Goal: Task Accomplishment & Management: Manage account settings

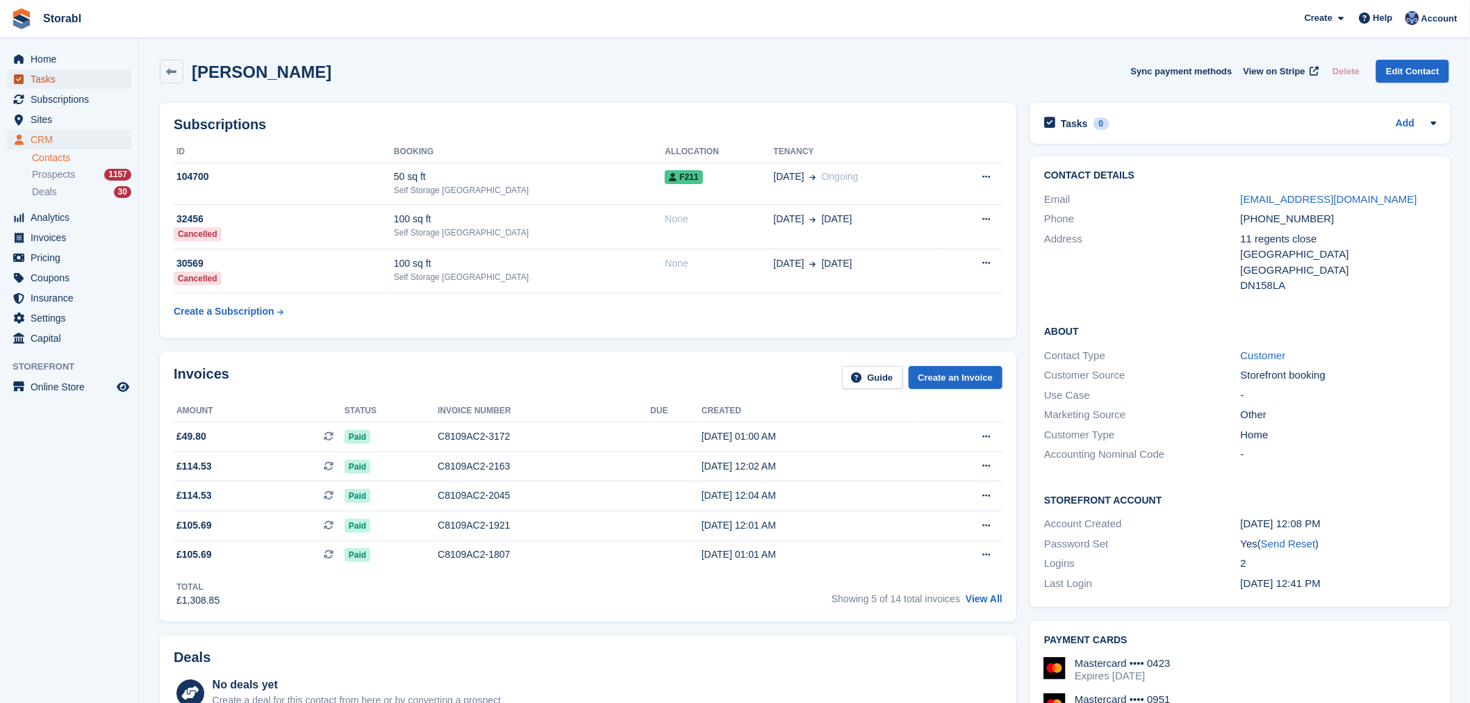
click at [60, 86] on span "Tasks" at bounding box center [72, 78] width 83 height 19
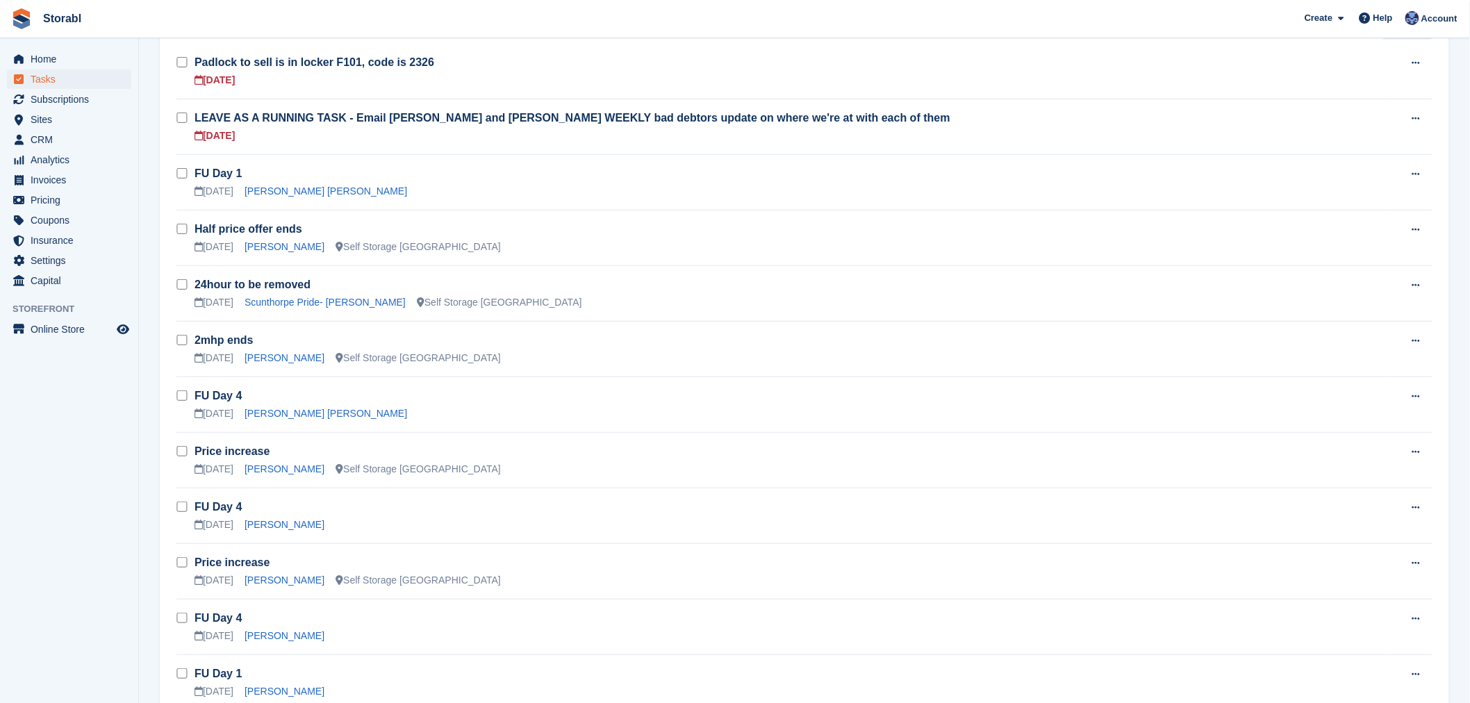
scroll to position [154, 0]
click at [281, 252] on link "Chan Armstrong" at bounding box center [285, 245] width 80 height 11
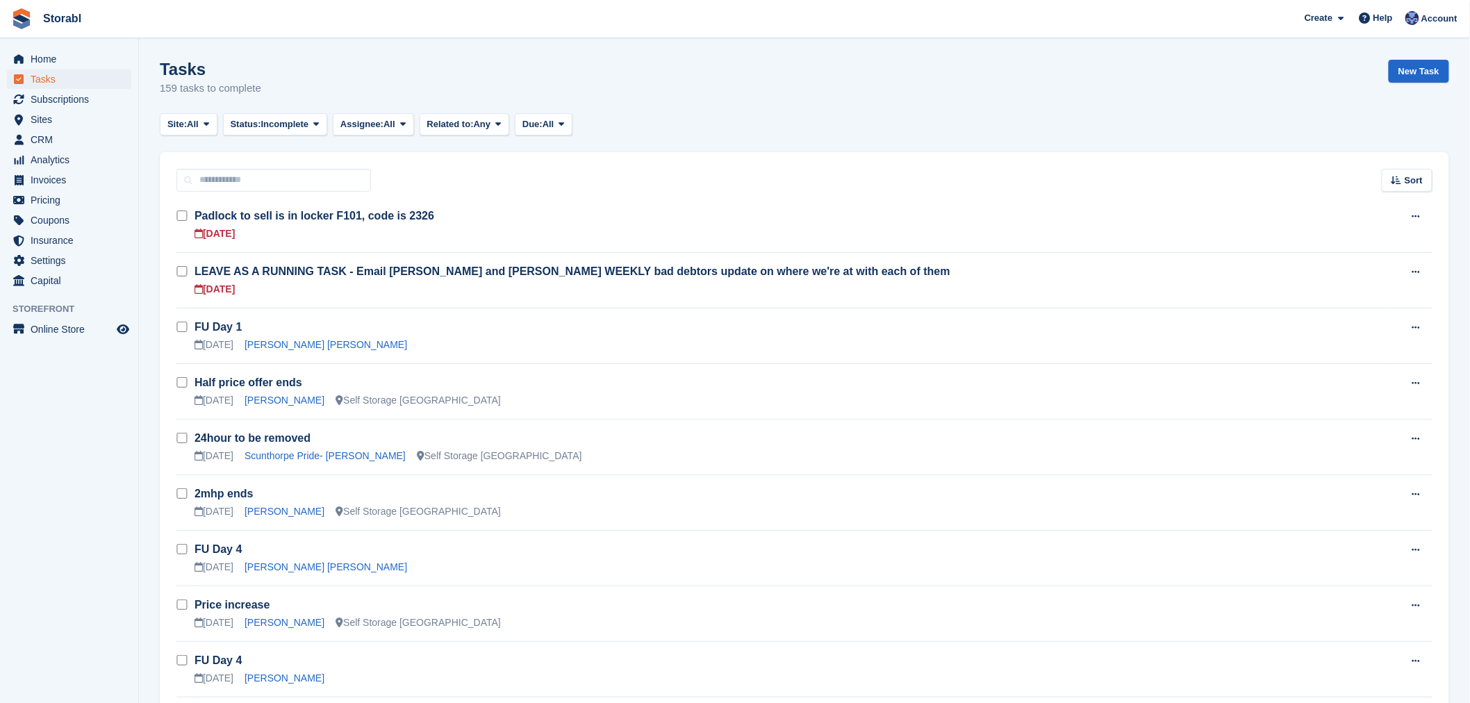
scroll to position [154, 0]
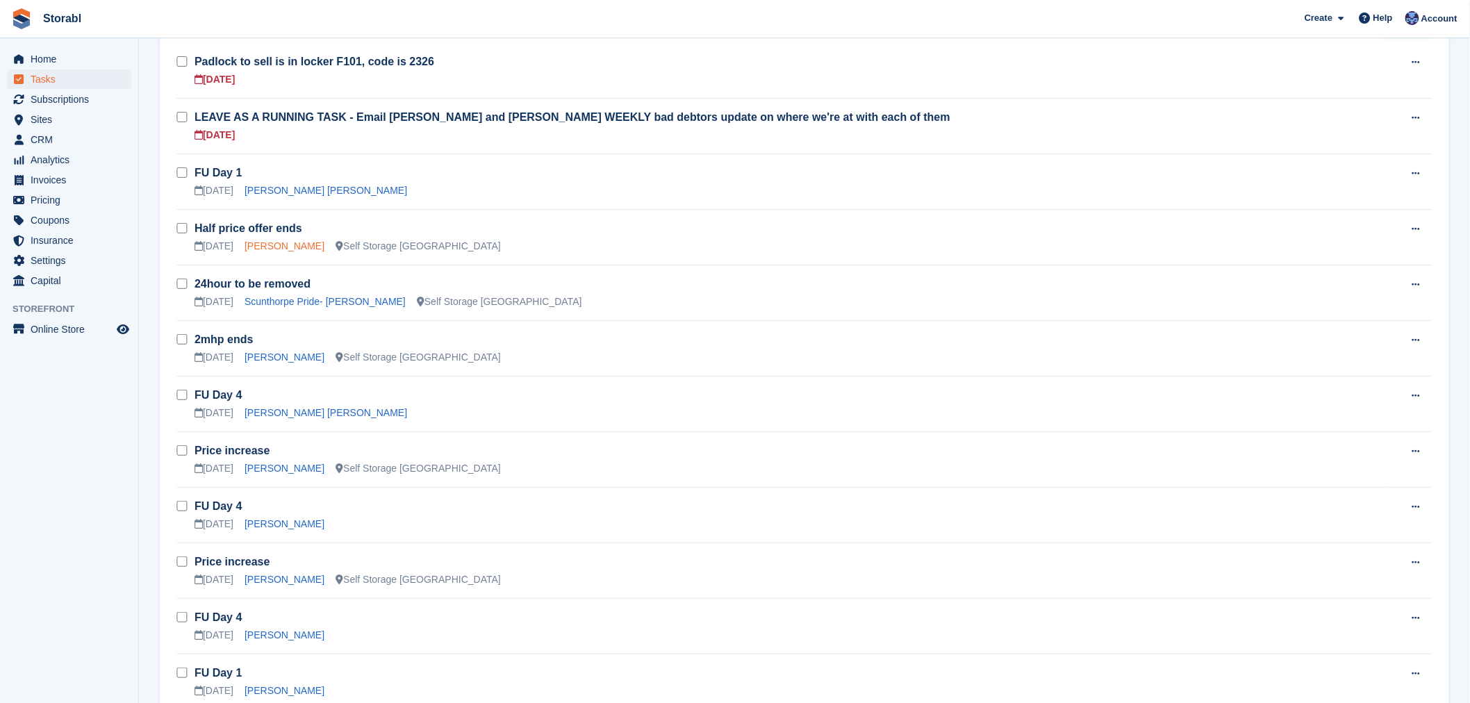
click at [274, 241] on link "Chan Armstrong" at bounding box center [285, 245] width 80 height 11
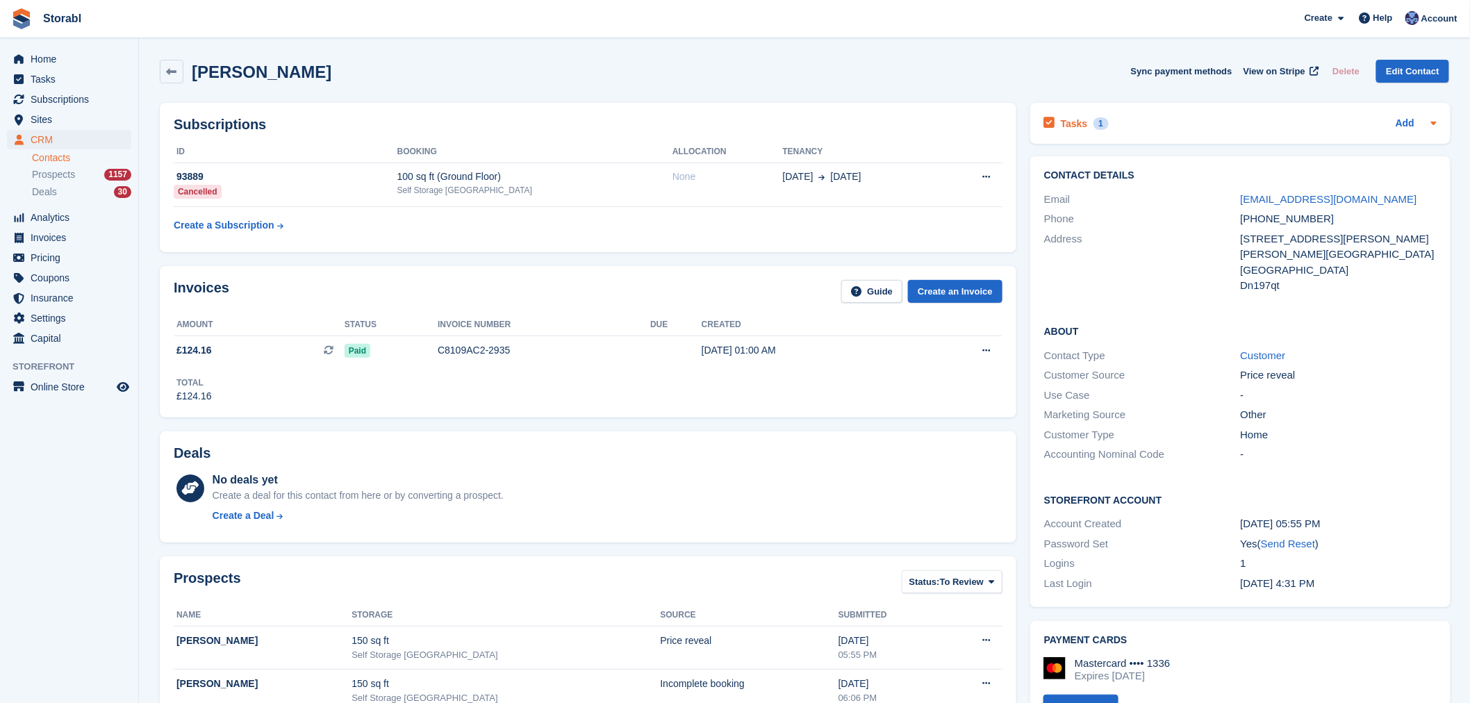
click at [1098, 124] on div "1" at bounding box center [1102, 123] width 16 height 13
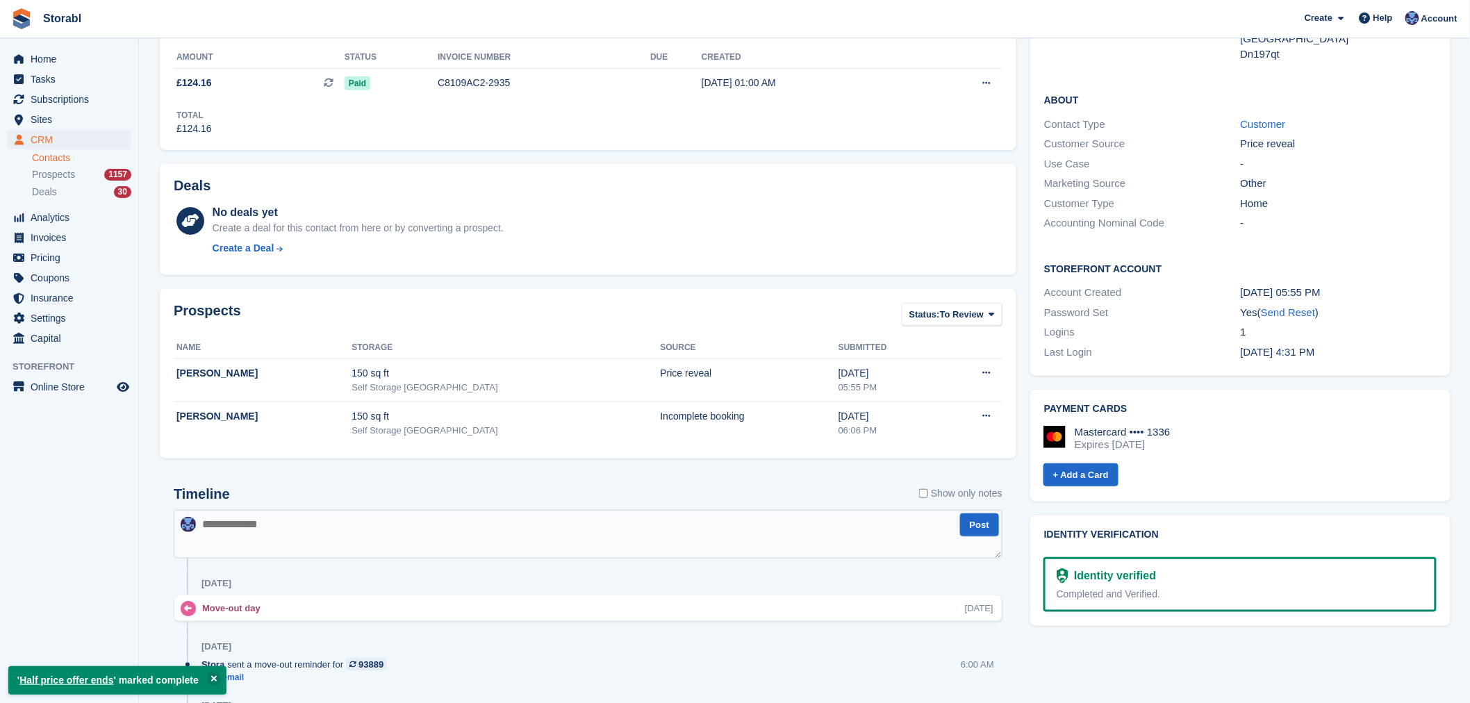
scroll to position [540, 0]
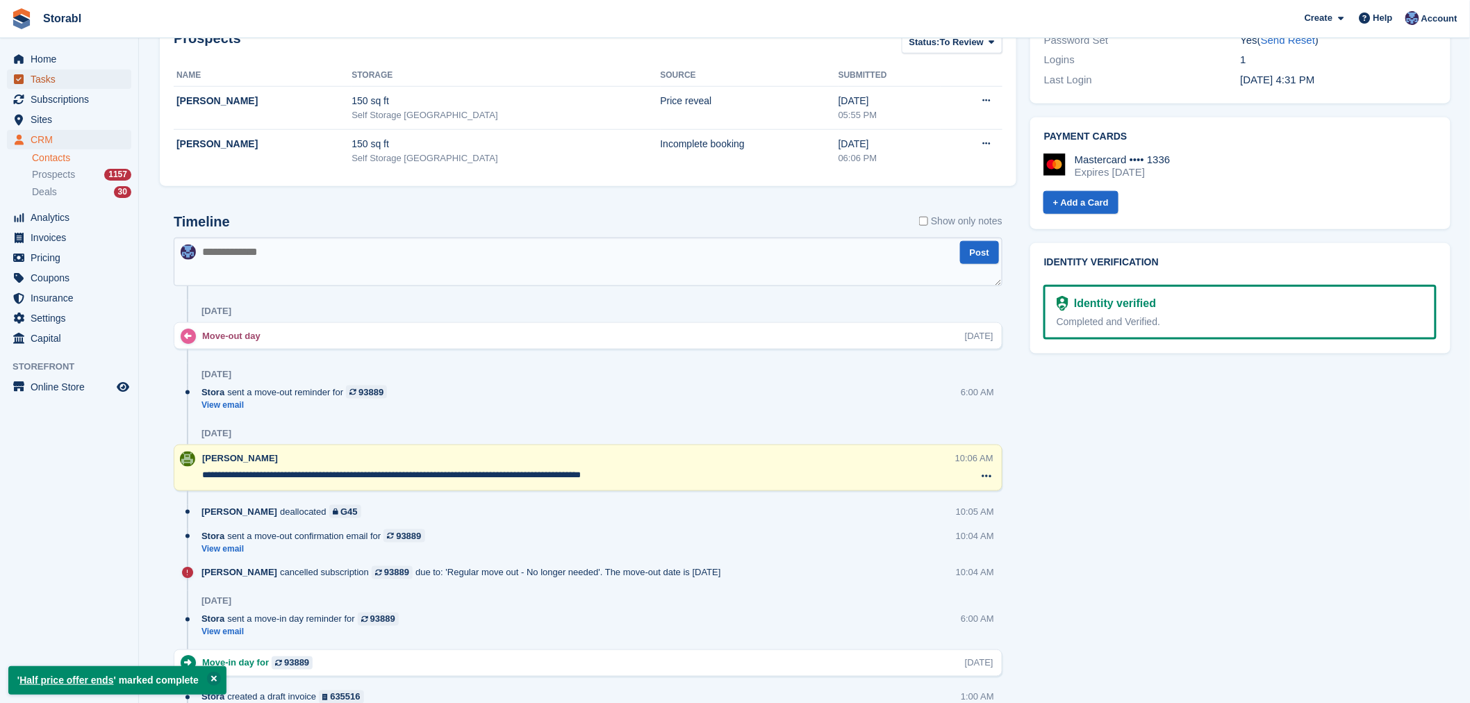
click at [65, 86] on span "Tasks" at bounding box center [72, 78] width 83 height 19
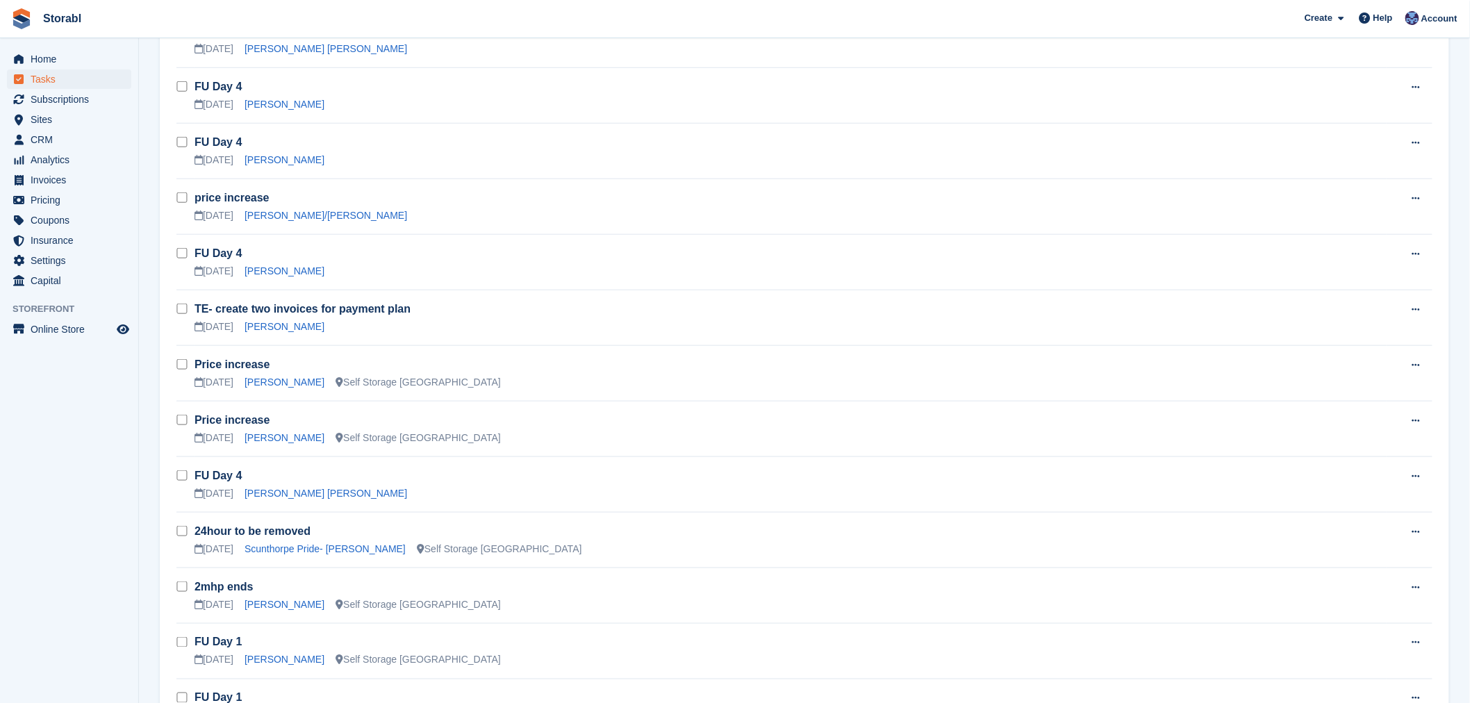
scroll to position [540, 0]
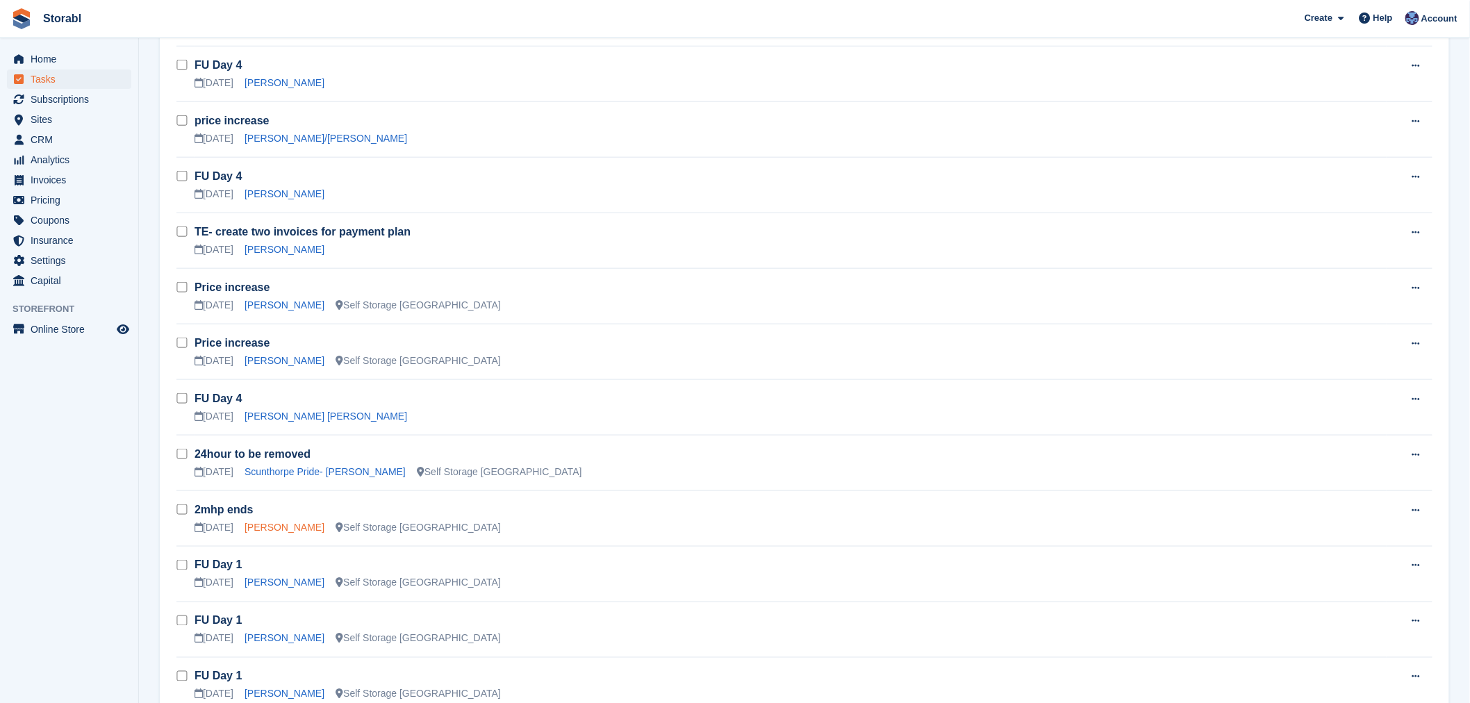
click at [278, 524] on link "Shannon Walker" at bounding box center [285, 527] width 80 height 11
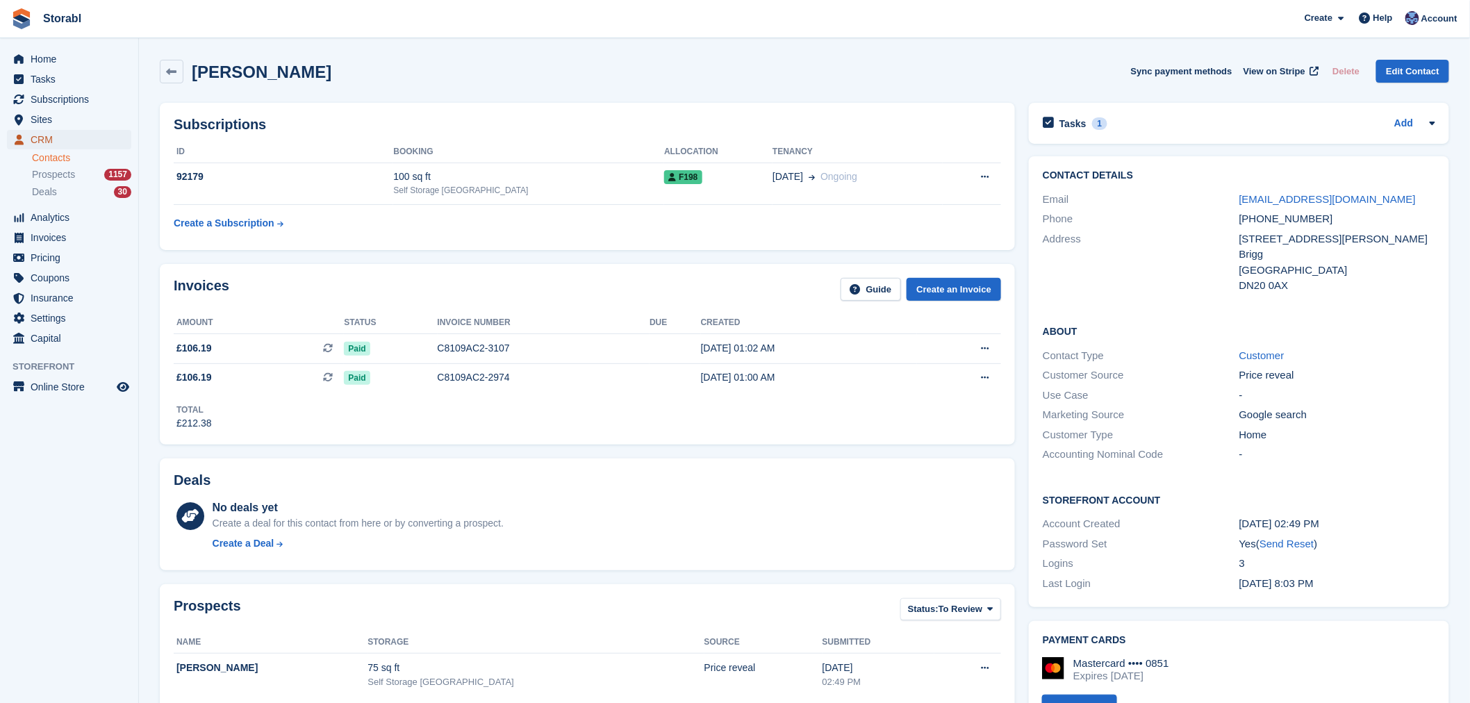
click at [61, 135] on span "CRM" at bounding box center [72, 139] width 83 height 19
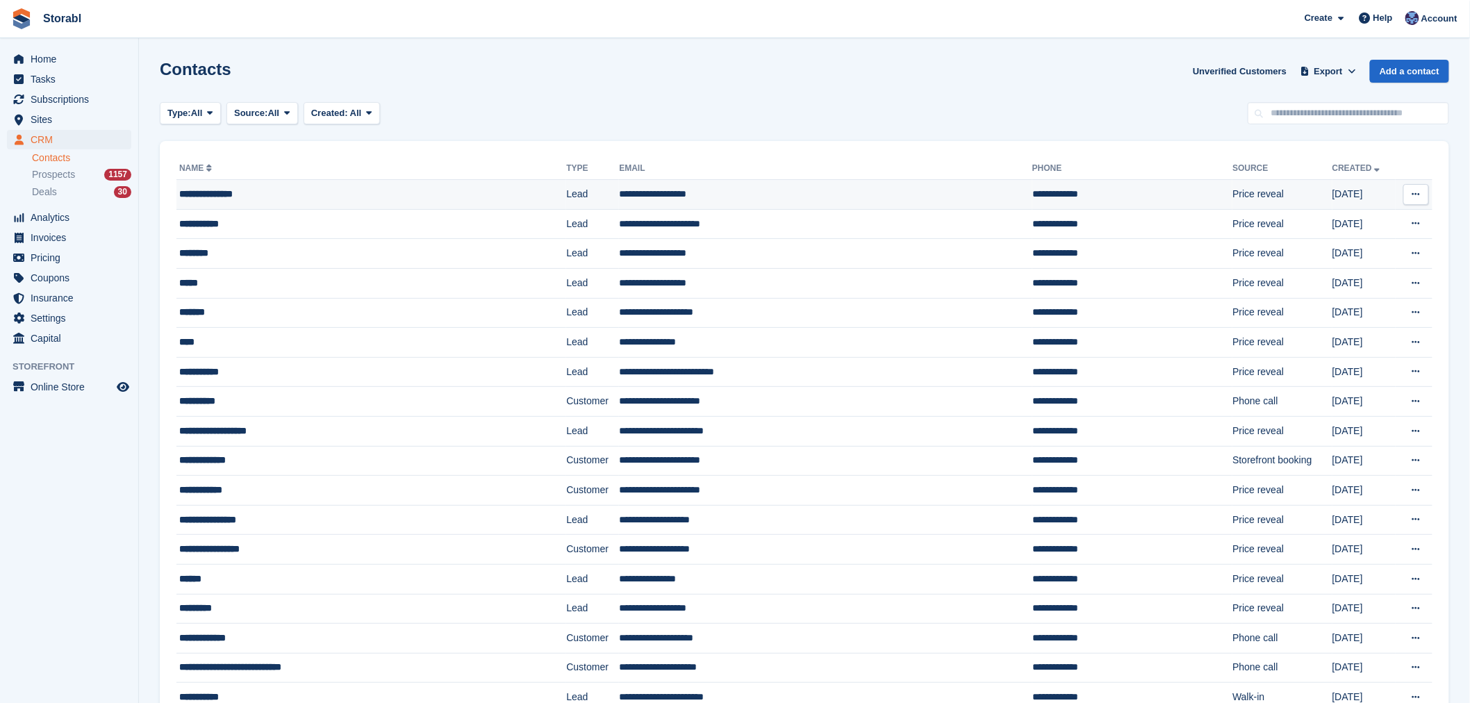
click at [619, 183] on td "**********" at bounding box center [825, 195] width 413 height 30
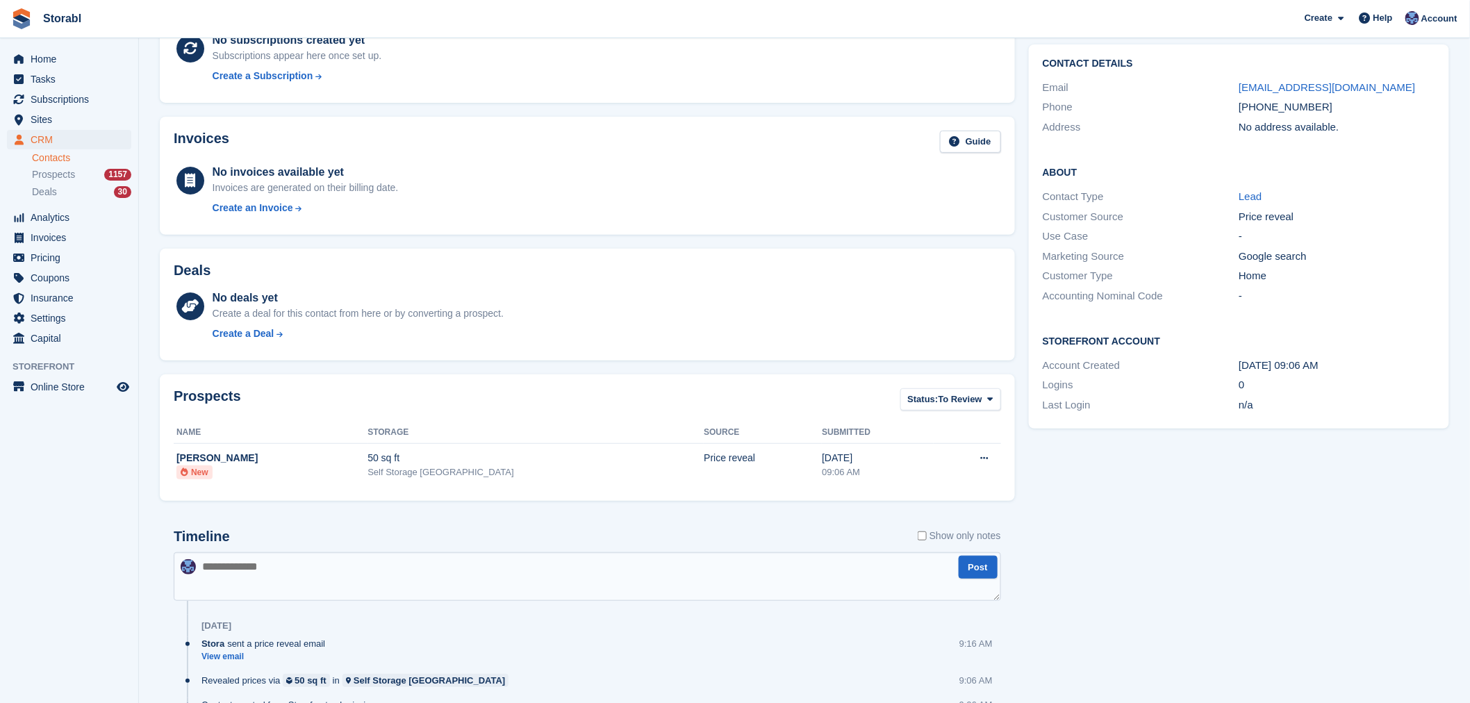
scroll to position [181, 0]
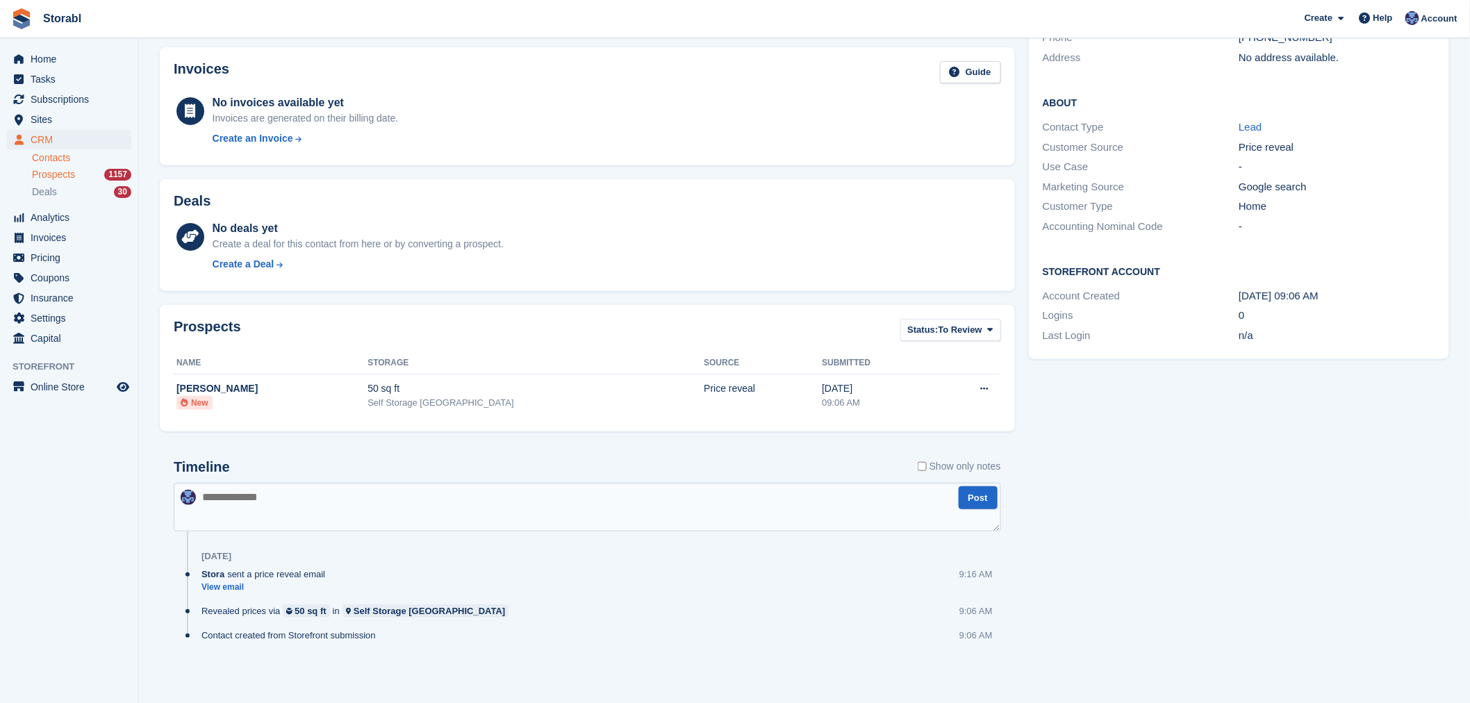
click at [42, 169] on span "Prospects" at bounding box center [53, 174] width 43 height 13
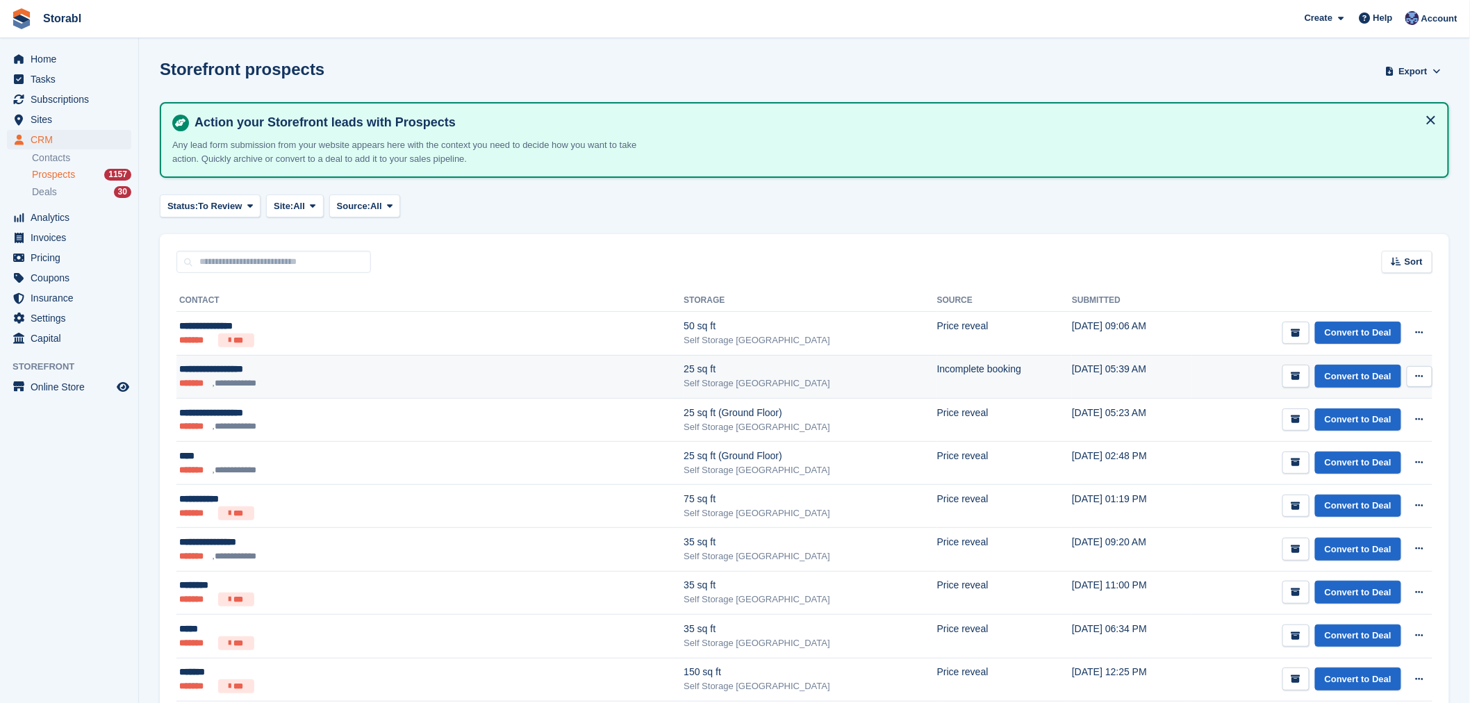
click at [240, 362] on div "**********" at bounding box center [336, 369] width 314 height 15
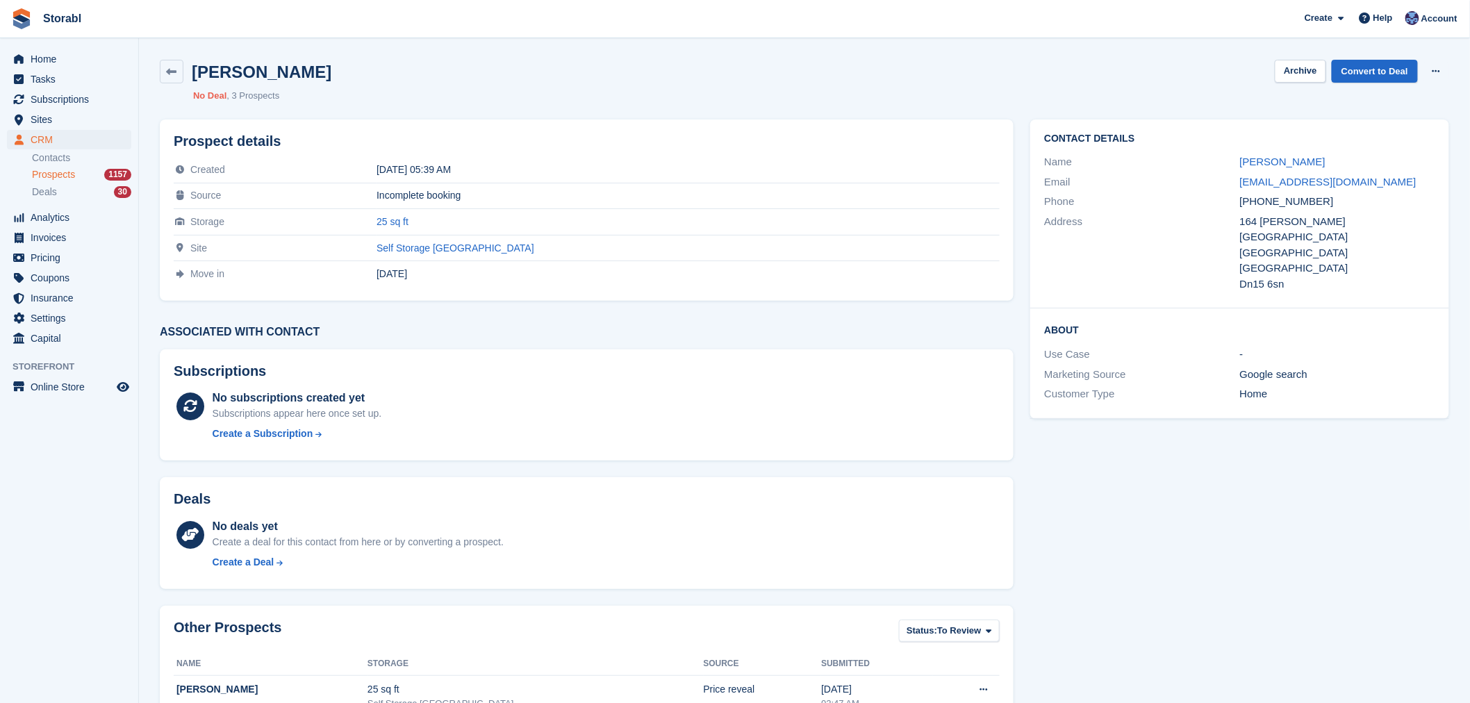
drag, startPoint x: 1242, startPoint y: 158, endPoint x: 1218, endPoint y: 178, distance: 30.6
click at [1242, 158] on link "[PERSON_NAME]" at bounding box center [1282, 162] width 85 height 12
